Goal: Transaction & Acquisition: Obtain resource

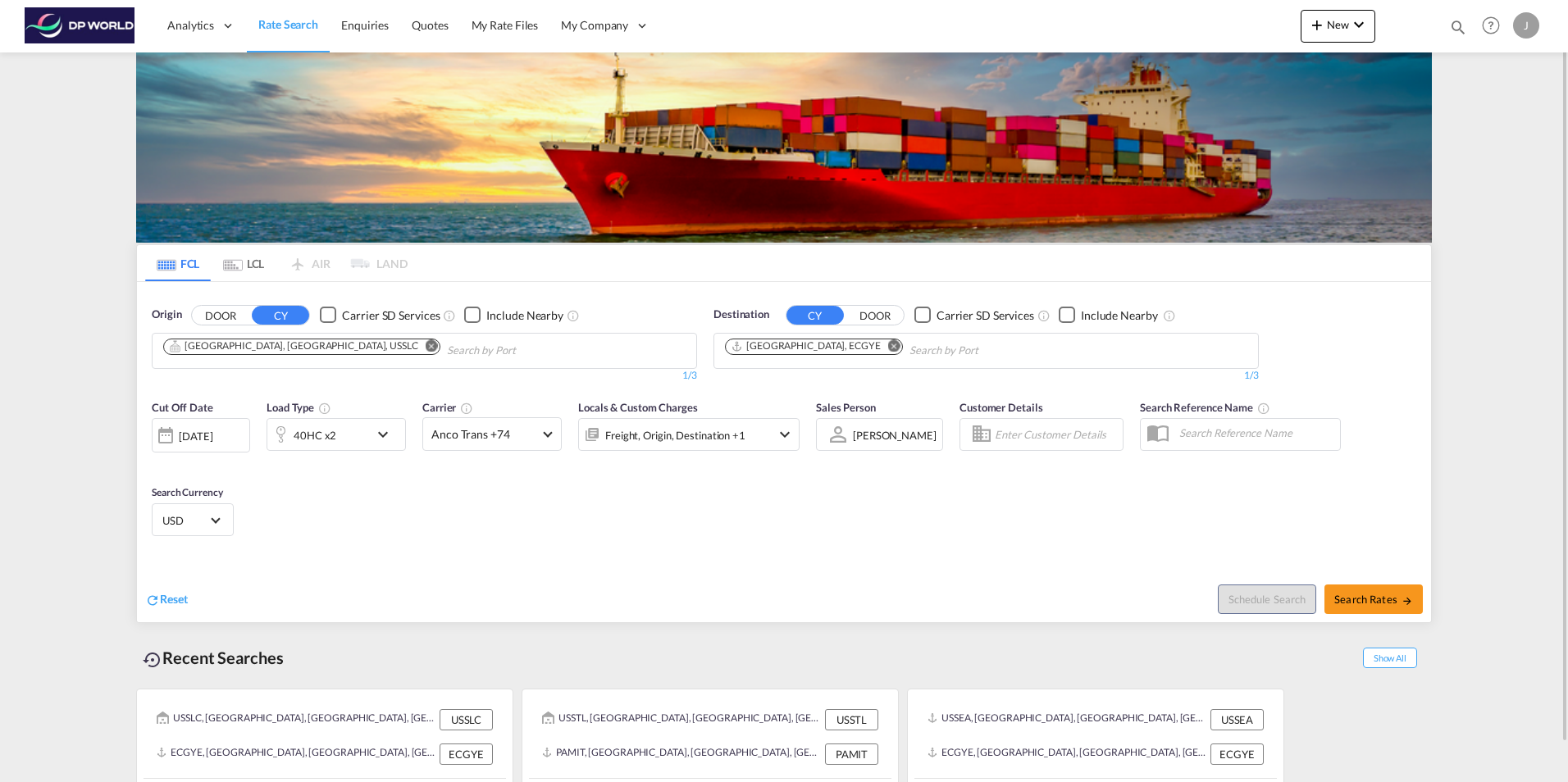
click at [426, 347] on md-icon "Remove" at bounding box center [432, 345] width 12 height 12
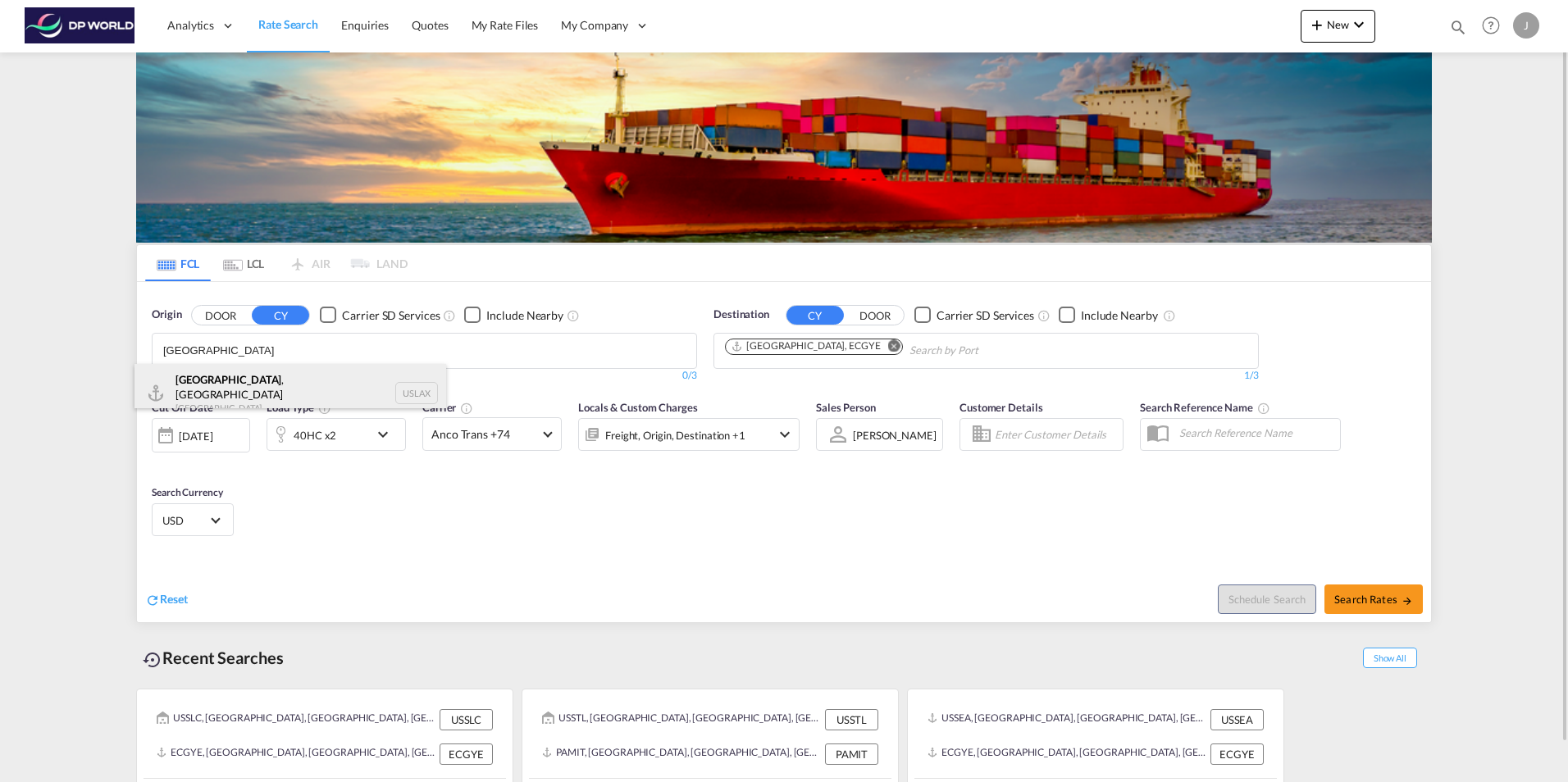
type input "[GEOGRAPHIC_DATA]"
click at [213, 387] on div "[GEOGRAPHIC_DATA] , [GEOGRAPHIC_DATA] United States USLAX" at bounding box center [290, 394] width 312 height 59
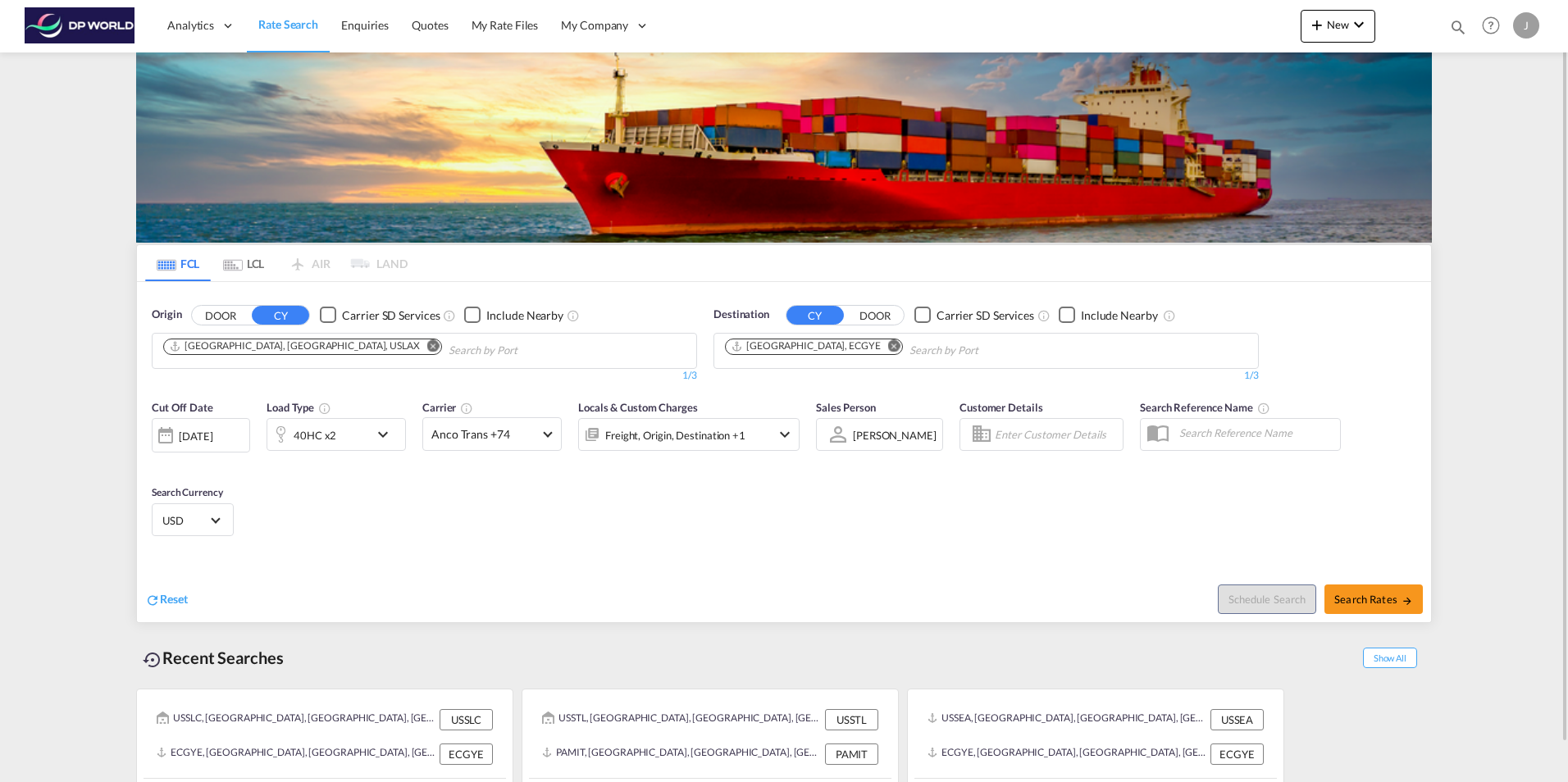
click at [888, 344] on md-icon "Remove" at bounding box center [894, 345] width 12 height 12
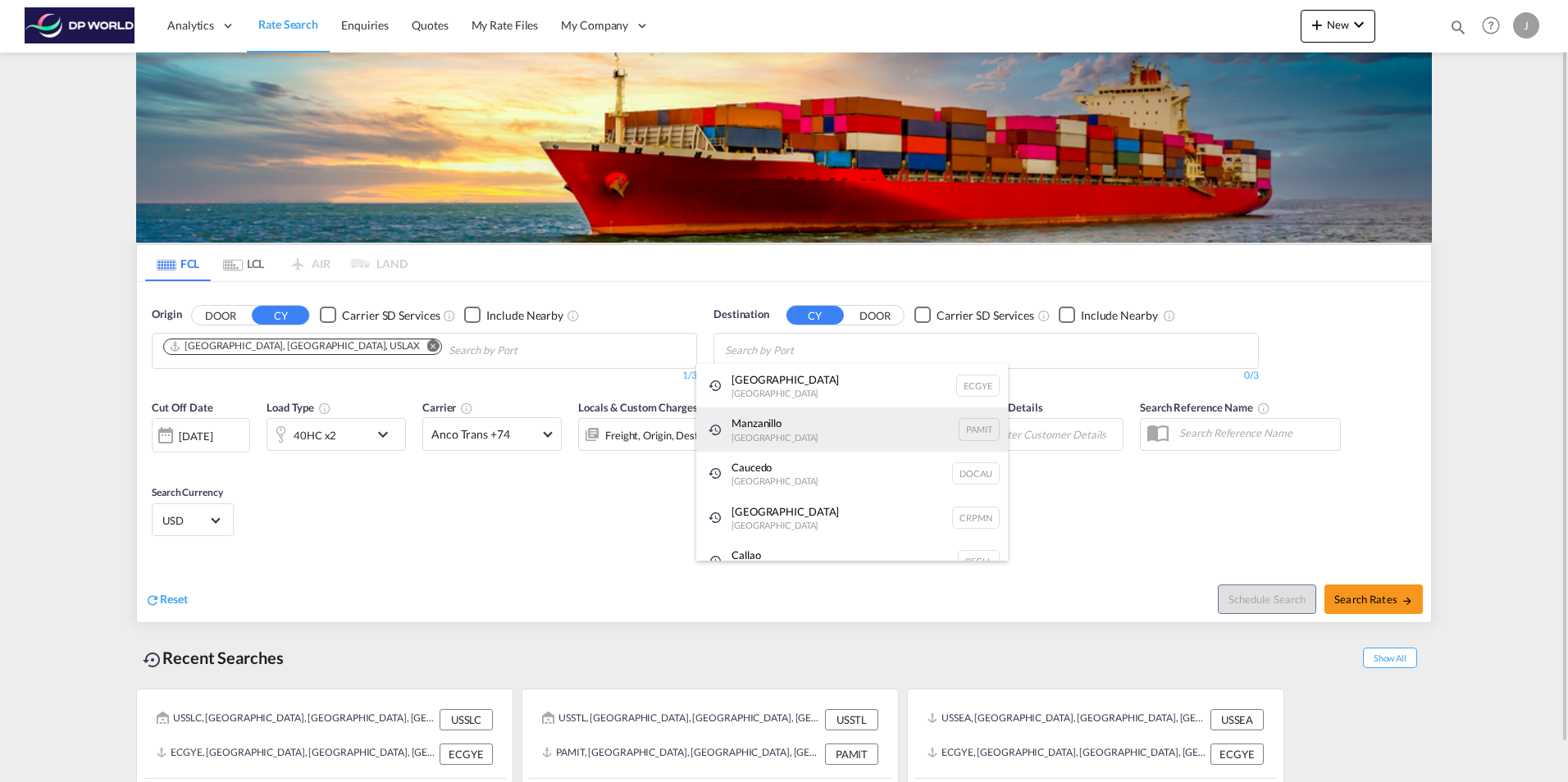
click at [741, 433] on div "Manzanillo [GEOGRAPHIC_DATA] PAMIT" at bounding box center [852, 429] width 312 height 44
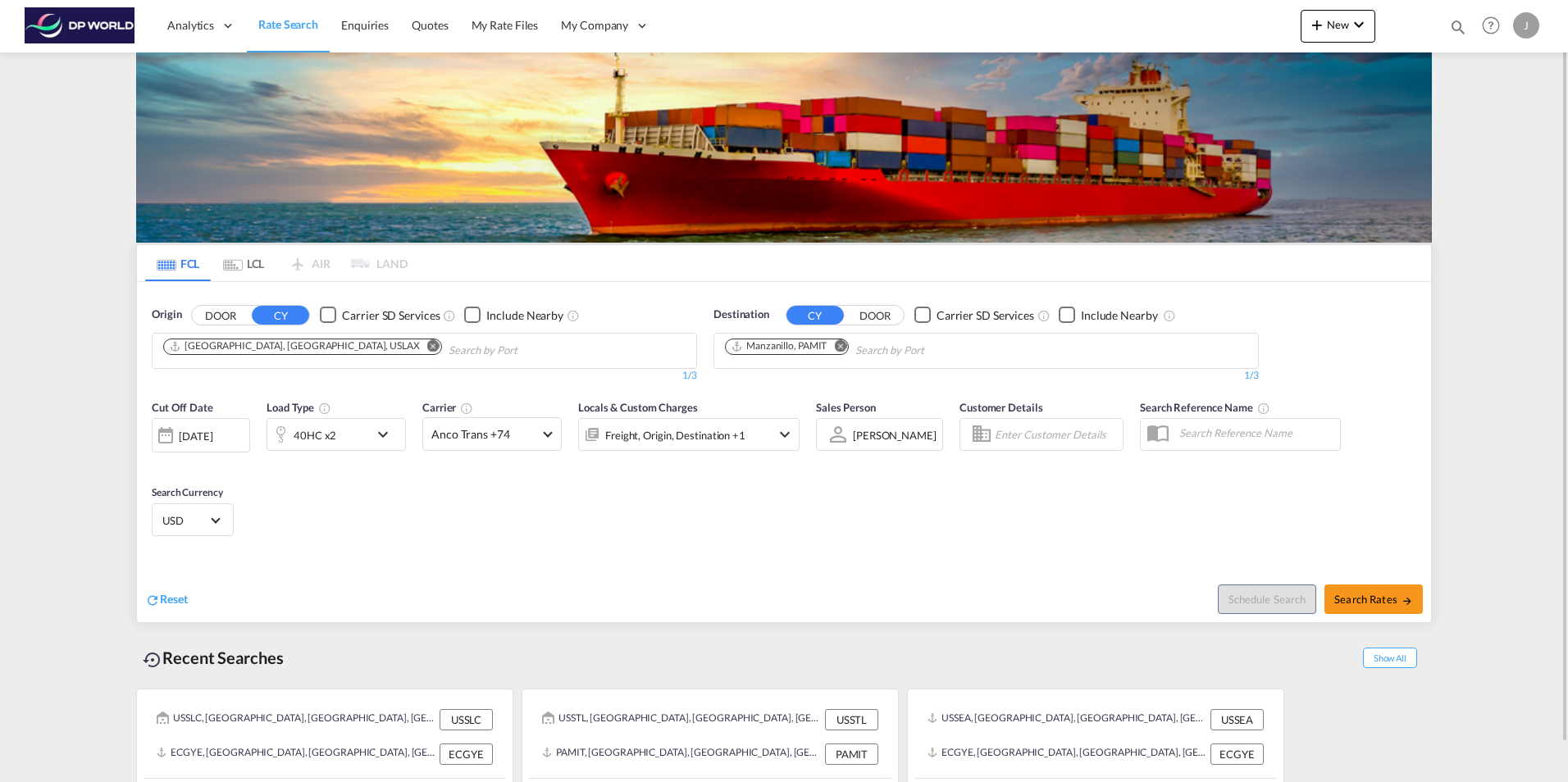
click at [180, 426] on div "[DATE]" at bounding box center [201, 435] width 99 height 35
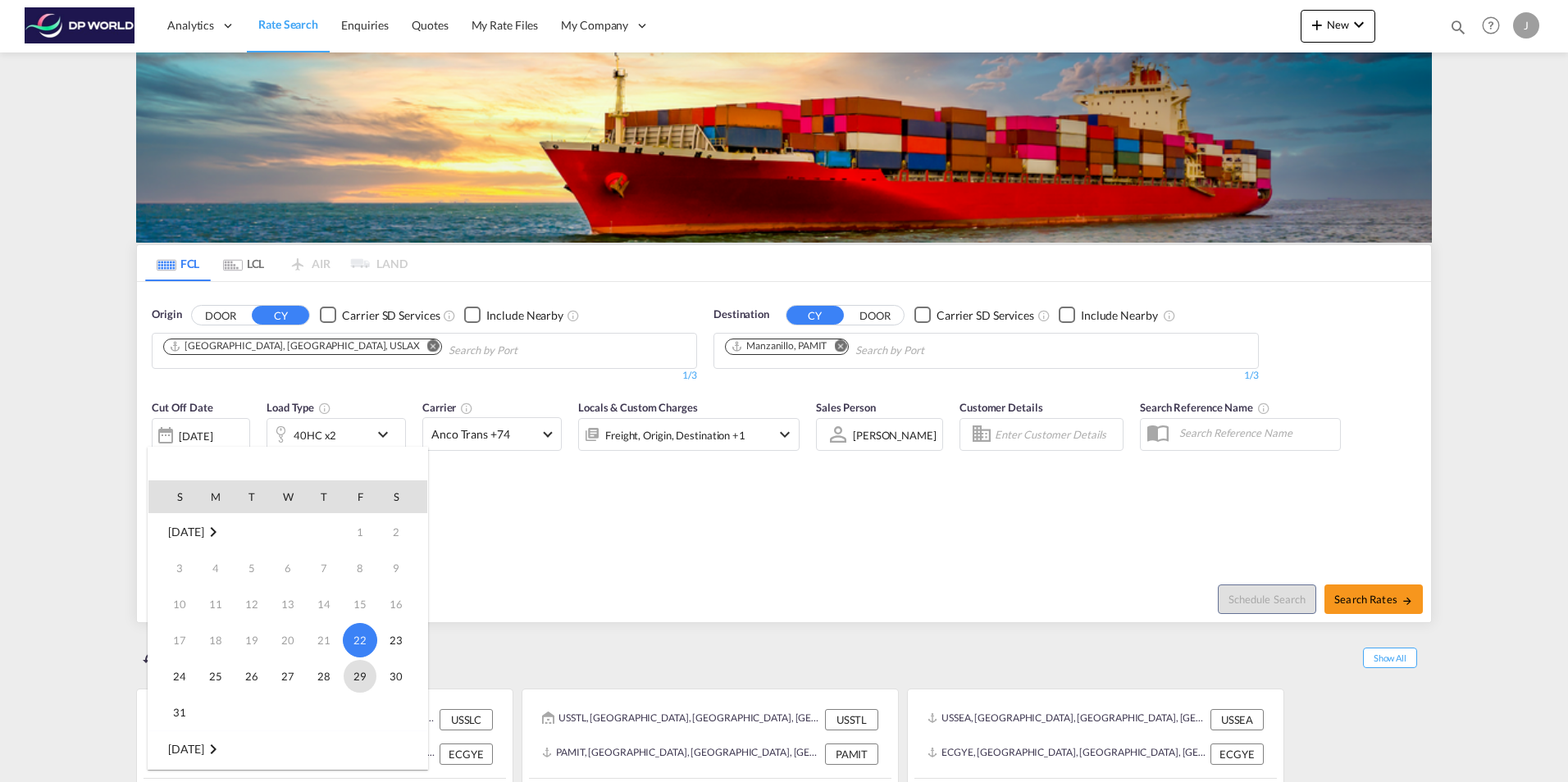
click at [357, 681] on span "29" at bounding box center [360, 676] width 33 height 33
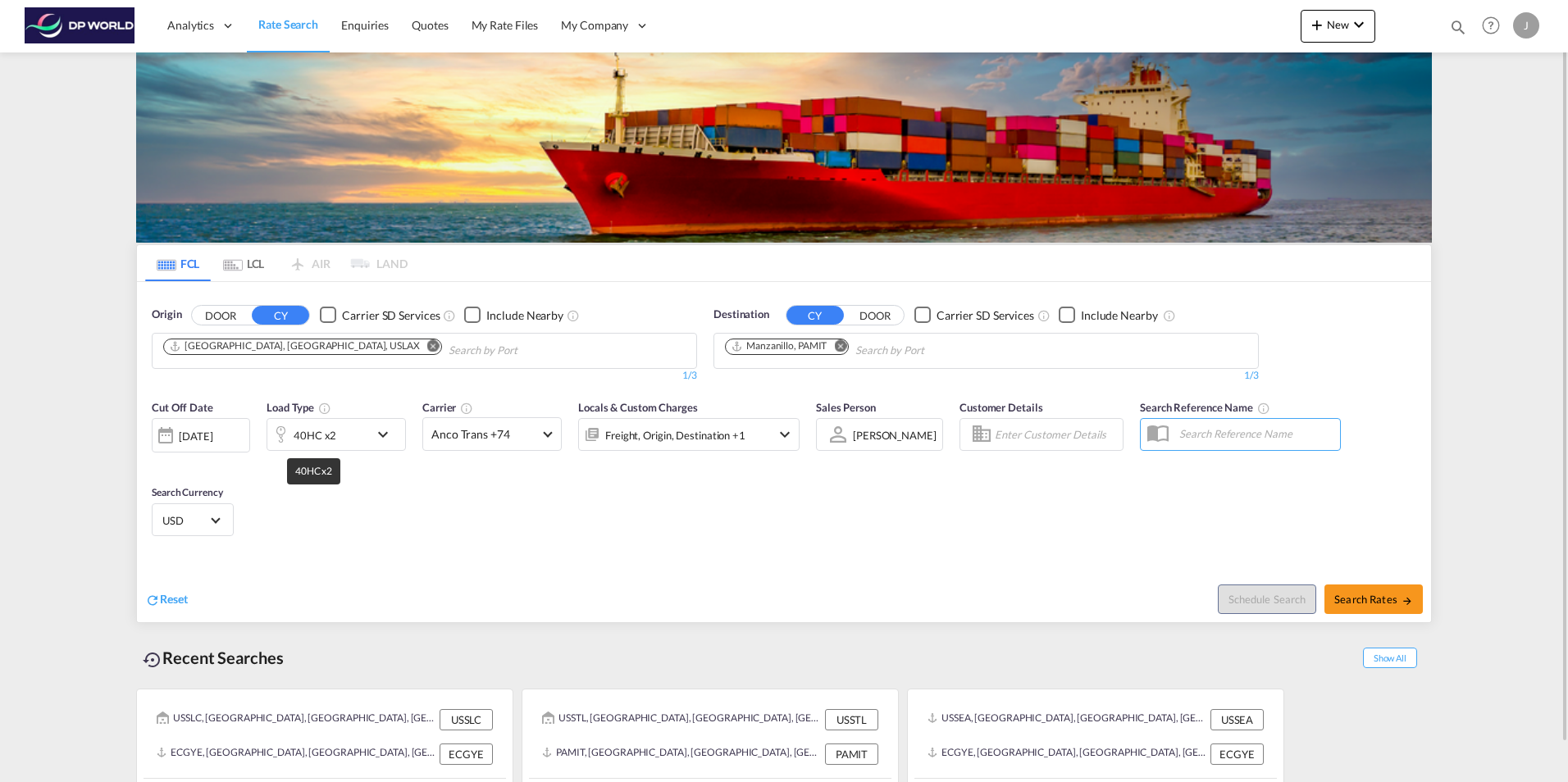
click at [314, 432] on div "40HC x2" at bounding box center [314, 435] width 42 height 23
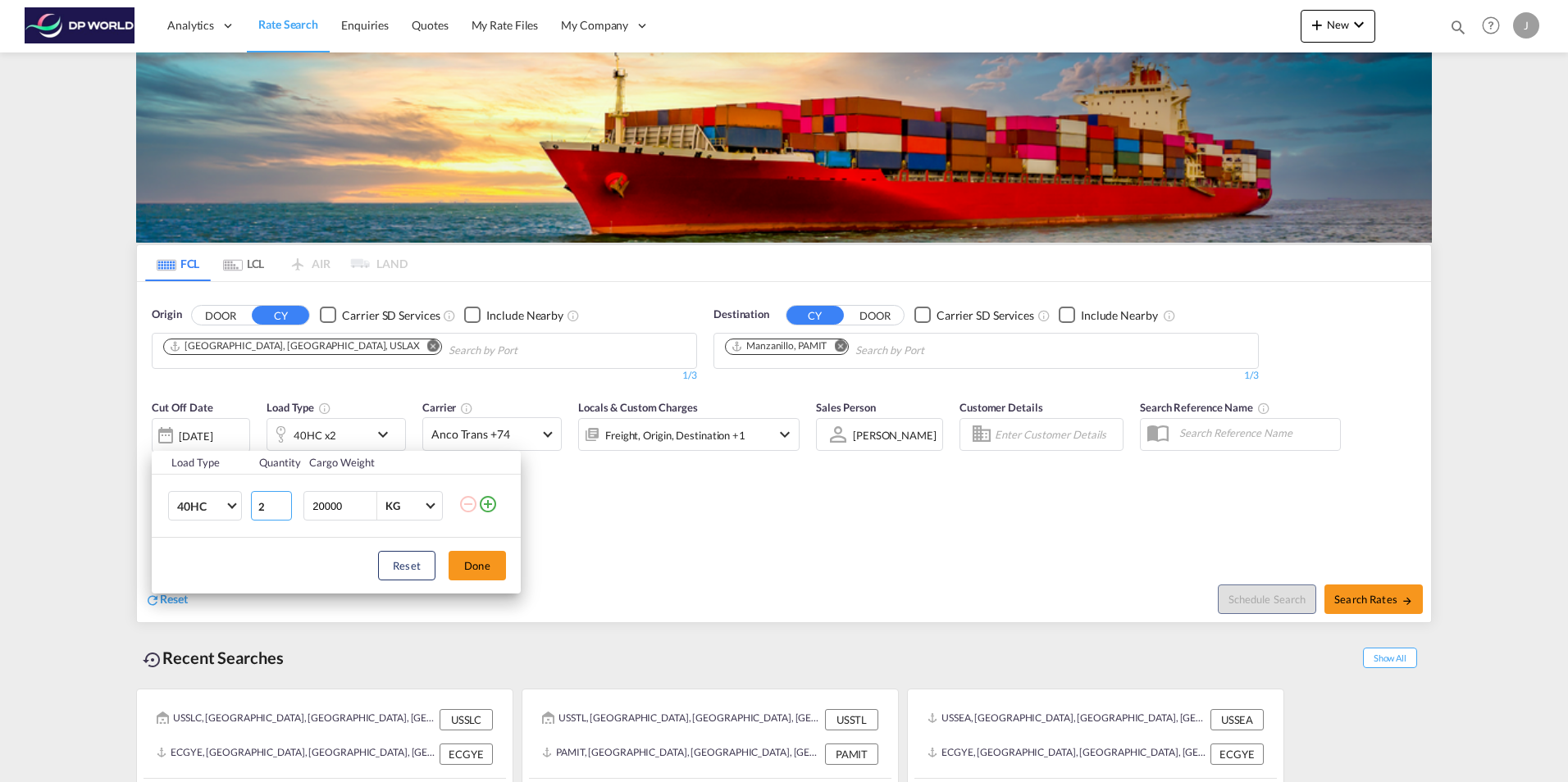
click at [283, 514] on input "2" at bounding box center [271, 506] width 41 height 29
type input "1"
click at [286, 510] on input "1" at bounding box center [271, 506] width 41 height 29
click at [470, 568] on button "Done" at bounding box center [477, 566] width 57 height 29
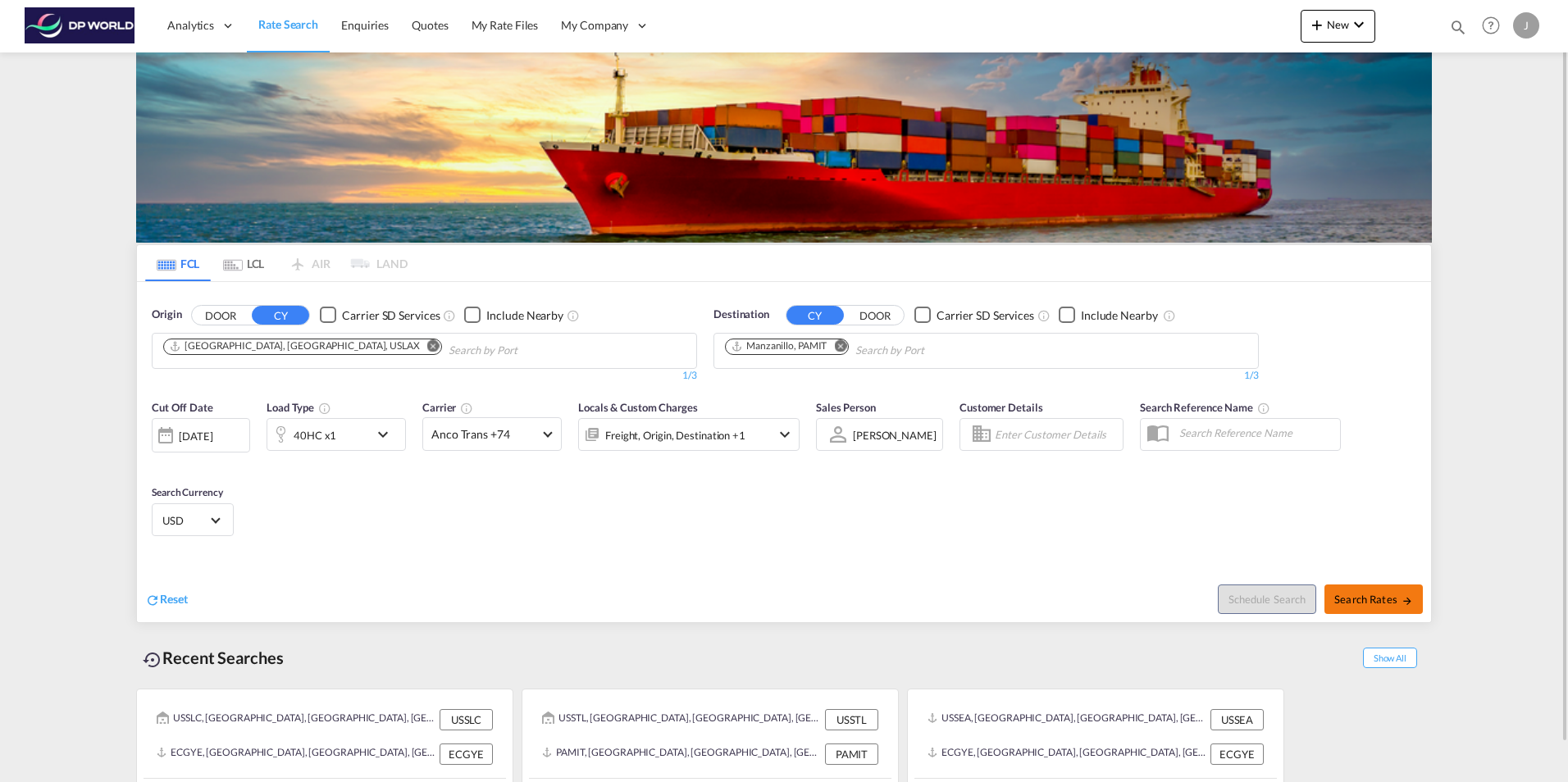
click at [1358, 593] on span "Search Rates" at bounding box center [1373, 599] width 79 height 13
type input "USLAX to PAMIT / [DATE]"
